Goal: Task Accomplishment & Management: Manage account settings

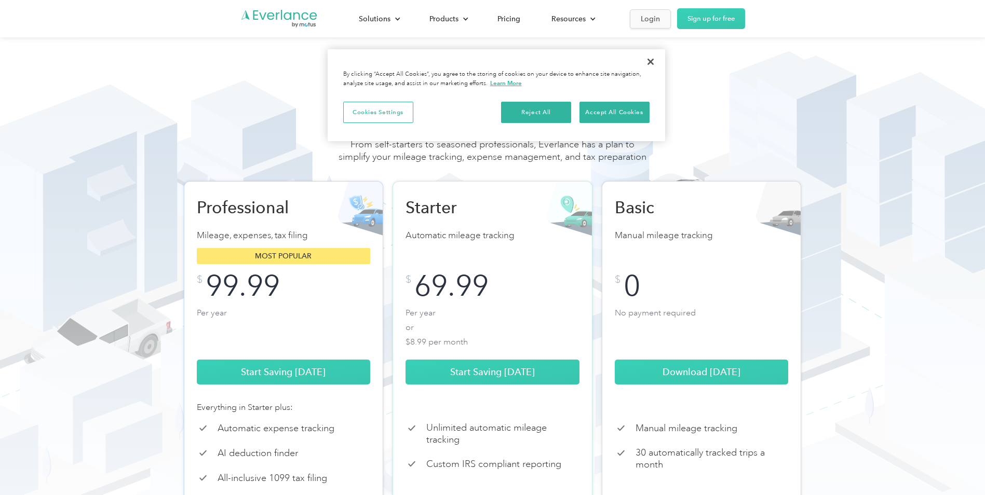
click at [644, 19] on div "Login" at bounding box center [650, 18] width 19 height 13
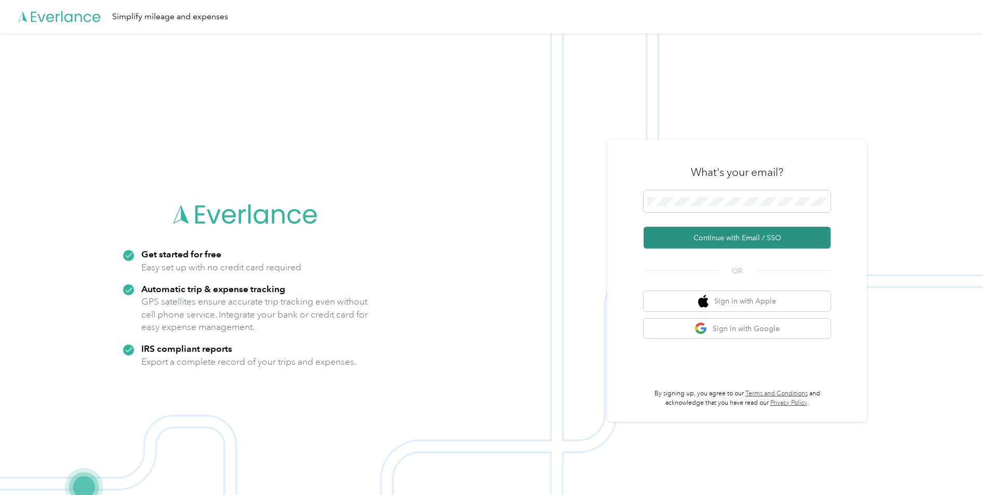
click at [694, 237] on button "Continue with Email / SSO" at bounding box center [736, 238] width 187 height 22
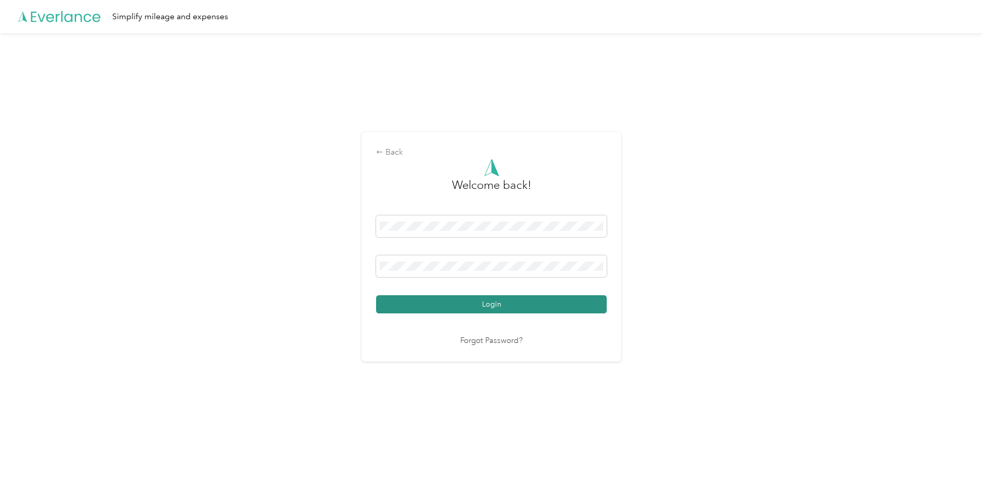
click at [587, 303] on button "Login" at bounding box center [491, 304] width 231 height 18
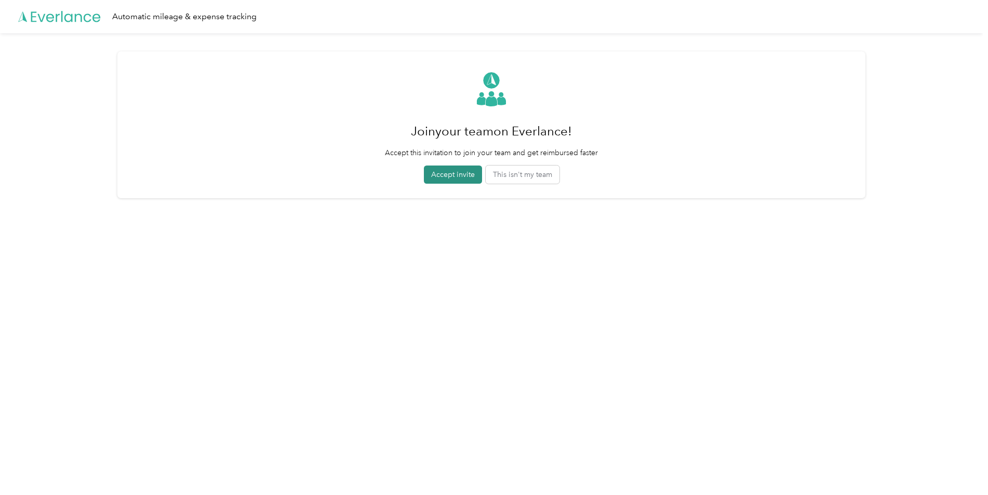
click at [452, 173] on button "Accept invite" at bounding box center [453, 175] width 58 height 18
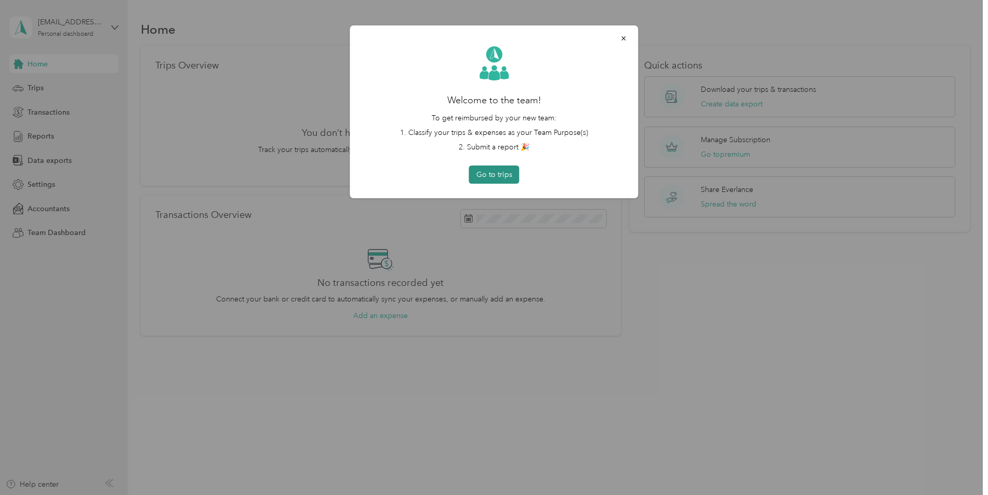
click at [492, 177] on button "Go to trips" at bounding box center [494, 175] width 50 height 18
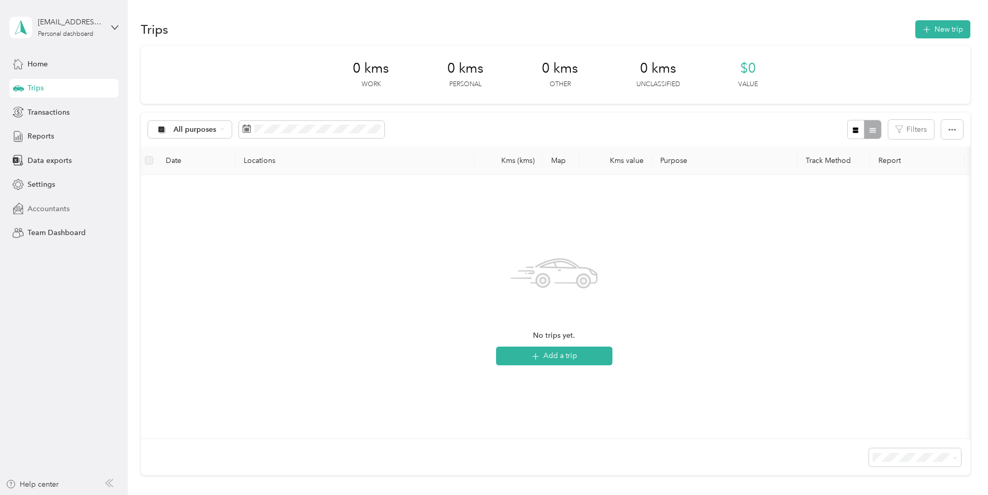
click at [51, 211] on span "Accountants" at bounding box center [49, 209] width 42 height 11
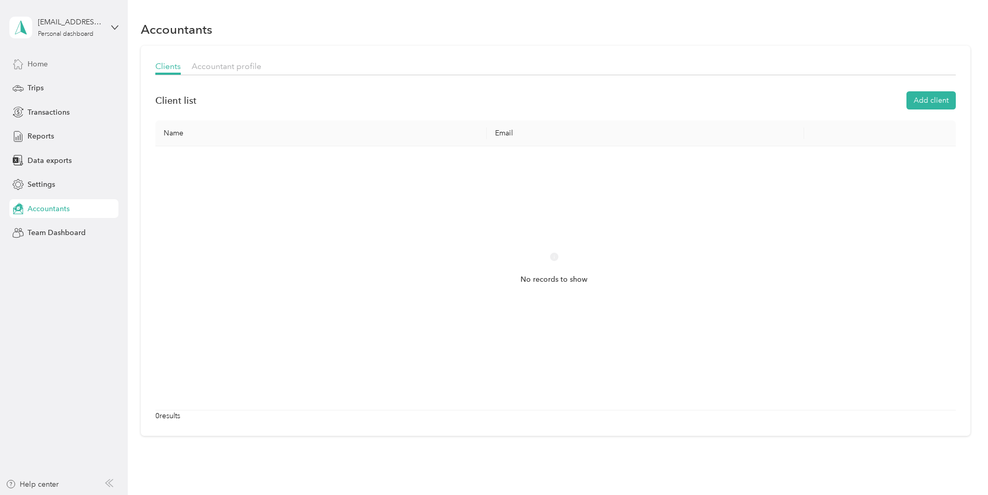
click at [45, 64] on span "Home" at bounding box center [38, 64] width 20 height 11
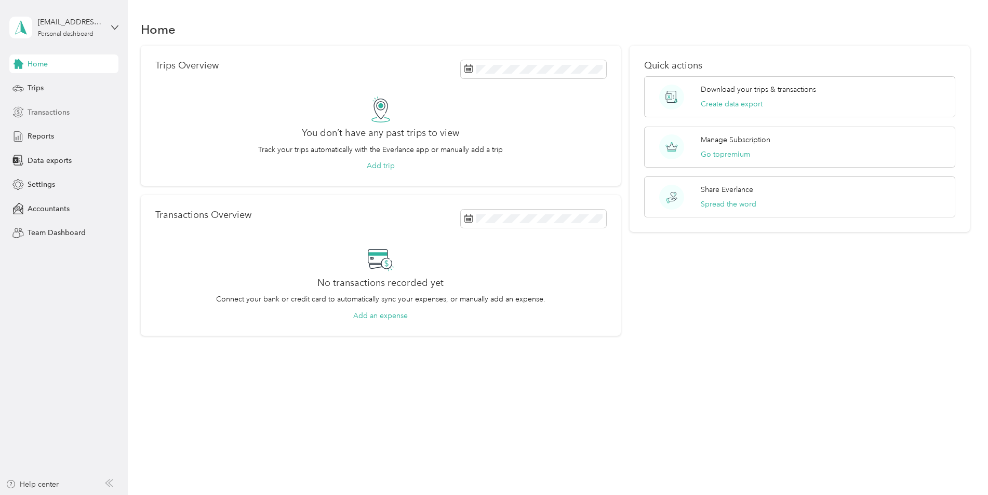
click at [47, 110] on span "Transactions" at bounding box center [49, 112] width 42 height 11
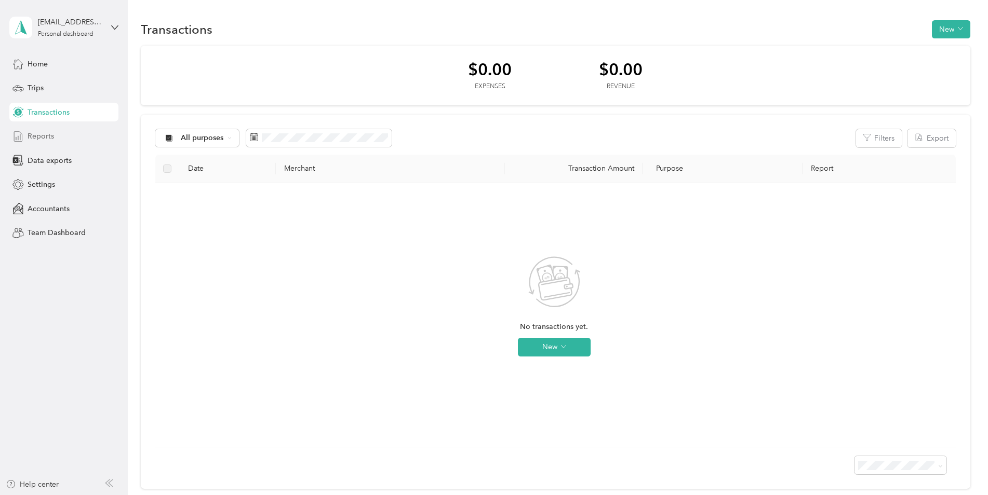
click at [38, 136] on span "Reports" at bounding box center [41, 136] width 26 height 11
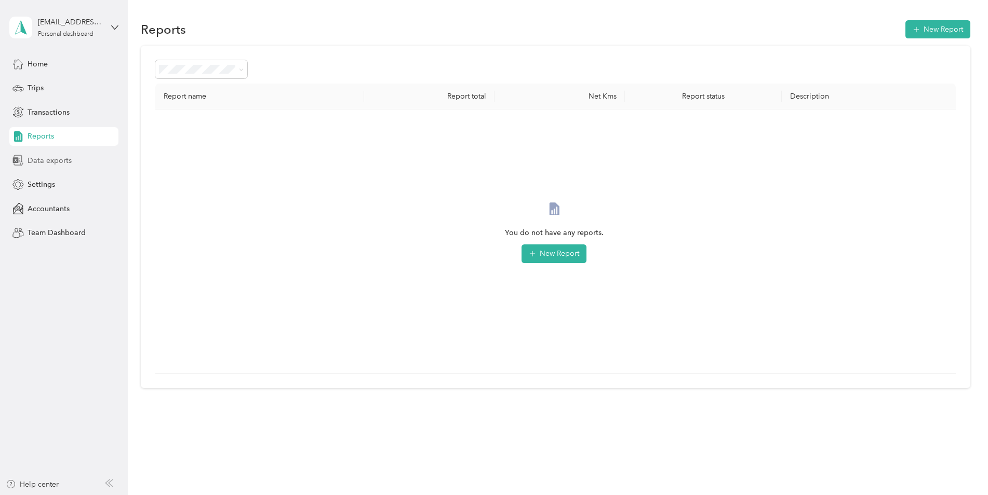
click at [52, 161] on span "Data exports" at bounding box center [50, 160] width 44 height 11
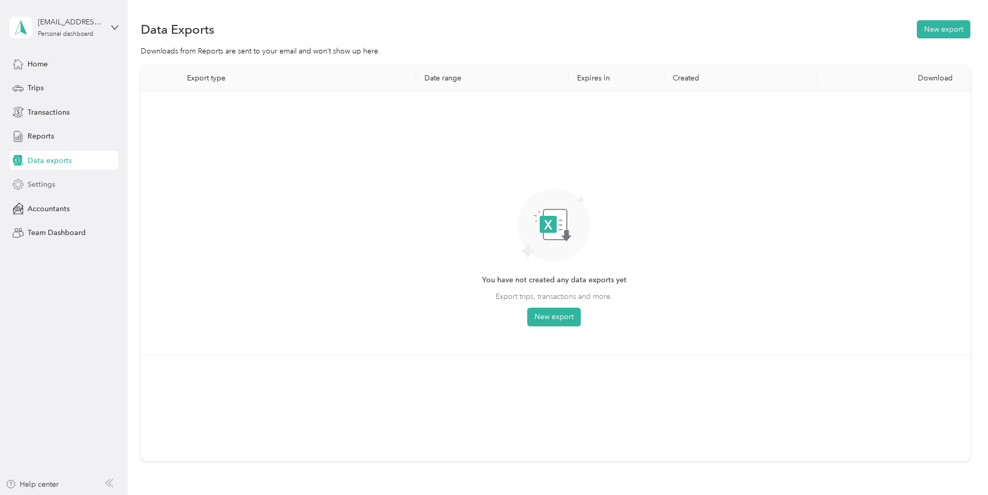
click at [48, 184] on span "Settings" at bounding box center [42, 184] width 28 height 11
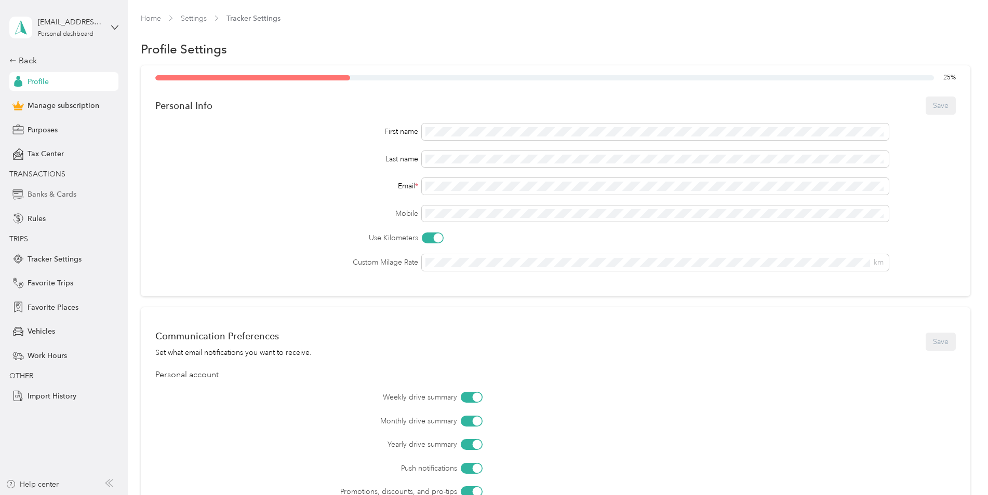
click at [53, 194] on span "Banks & Cards" at bounding box center [52, 194] width 49 height 11
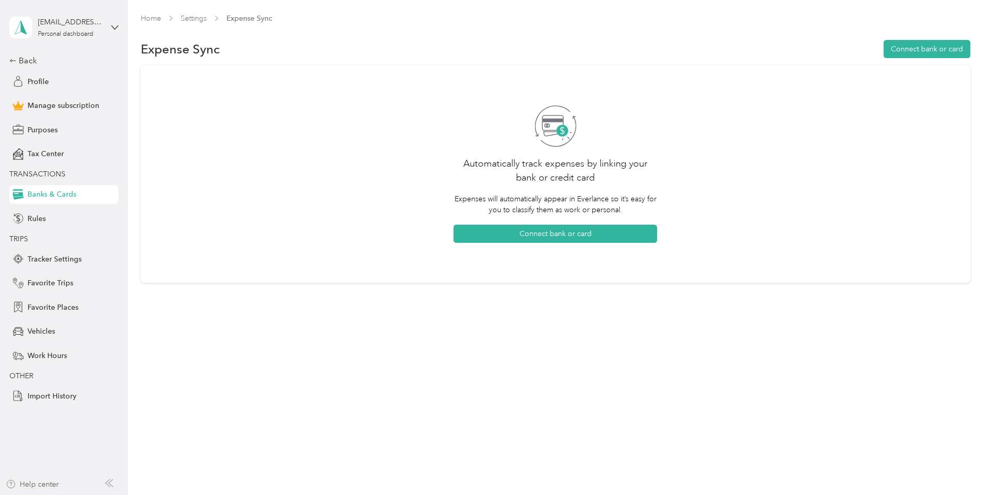
click at [37, 482] on div "Help center" at bounding box center [32, 484] width 53 height 11
